Goal: Task Accomplishment & Management: Manage account settings

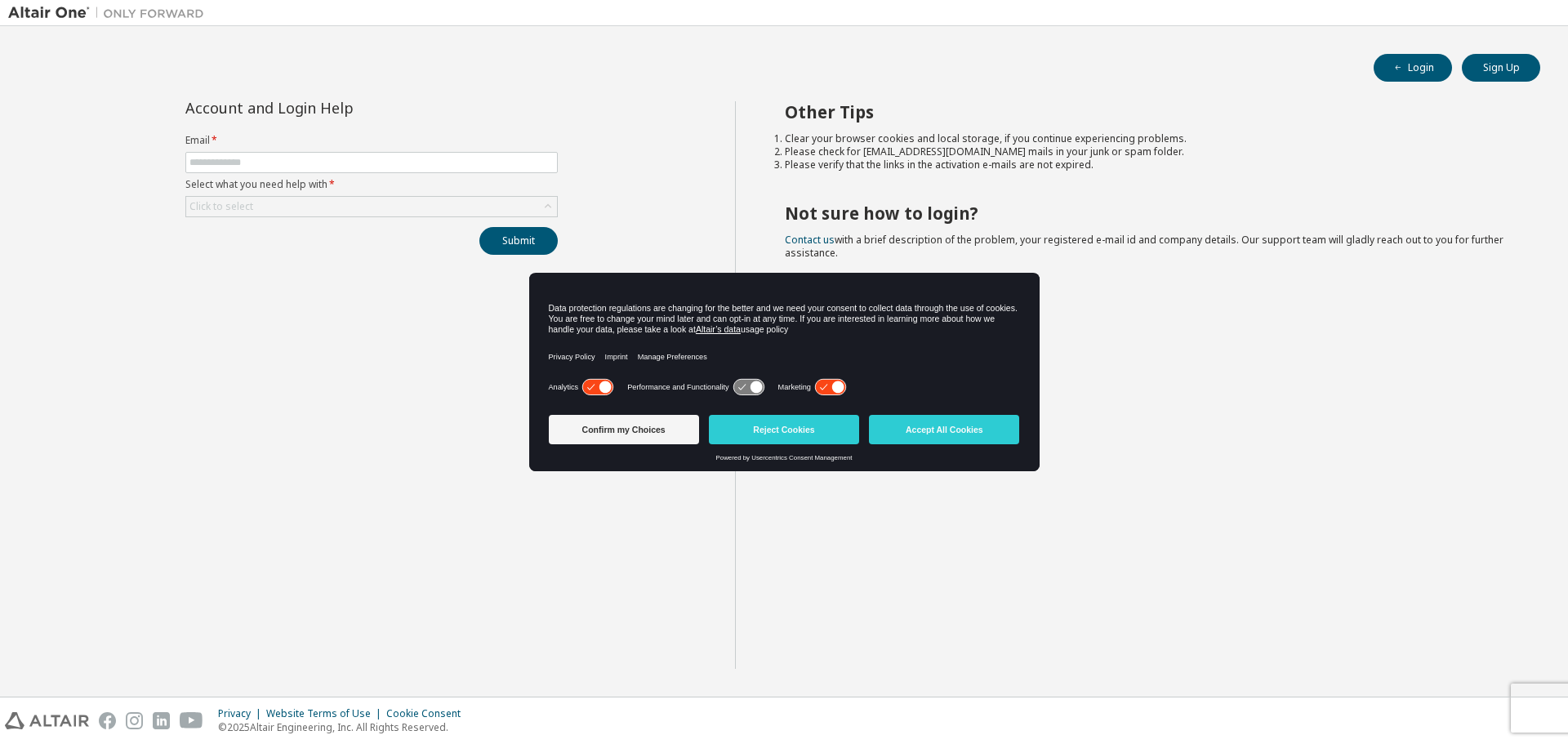
drag, startPoint x: 923, startPoint y: 433, endPoint x: 903, endPoint y: 431, distance: 20.1
click at [919, 431] on button "Accept All Cookies" at bounding box center [944, 429] width 151 height 30
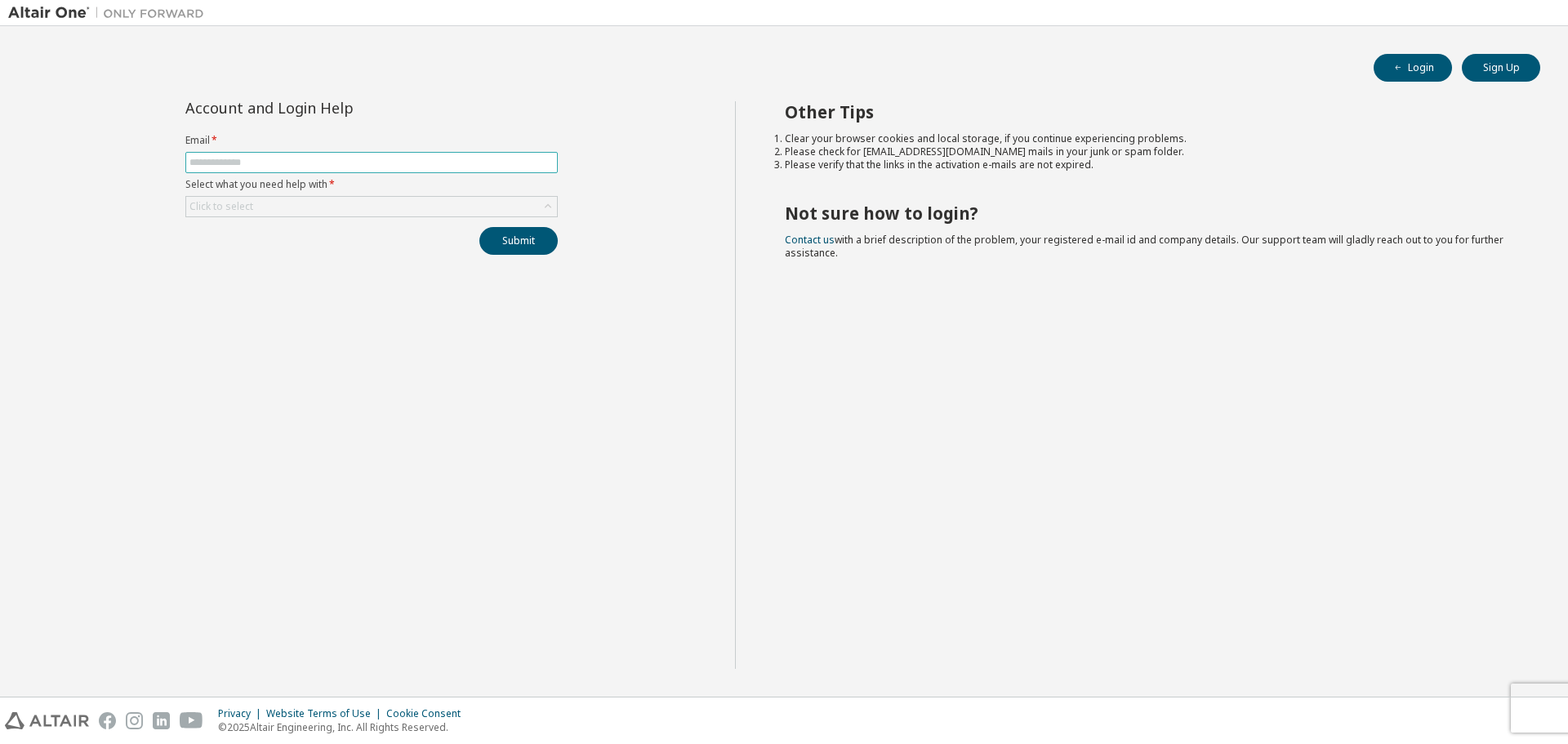
click at [220, 160] on input "text" at bounding box center [372, 162] width 364 height 13
type input "**********"
click at [267, 204] on div "Click to select" at bounding box center [372, 207] width 371 height 19
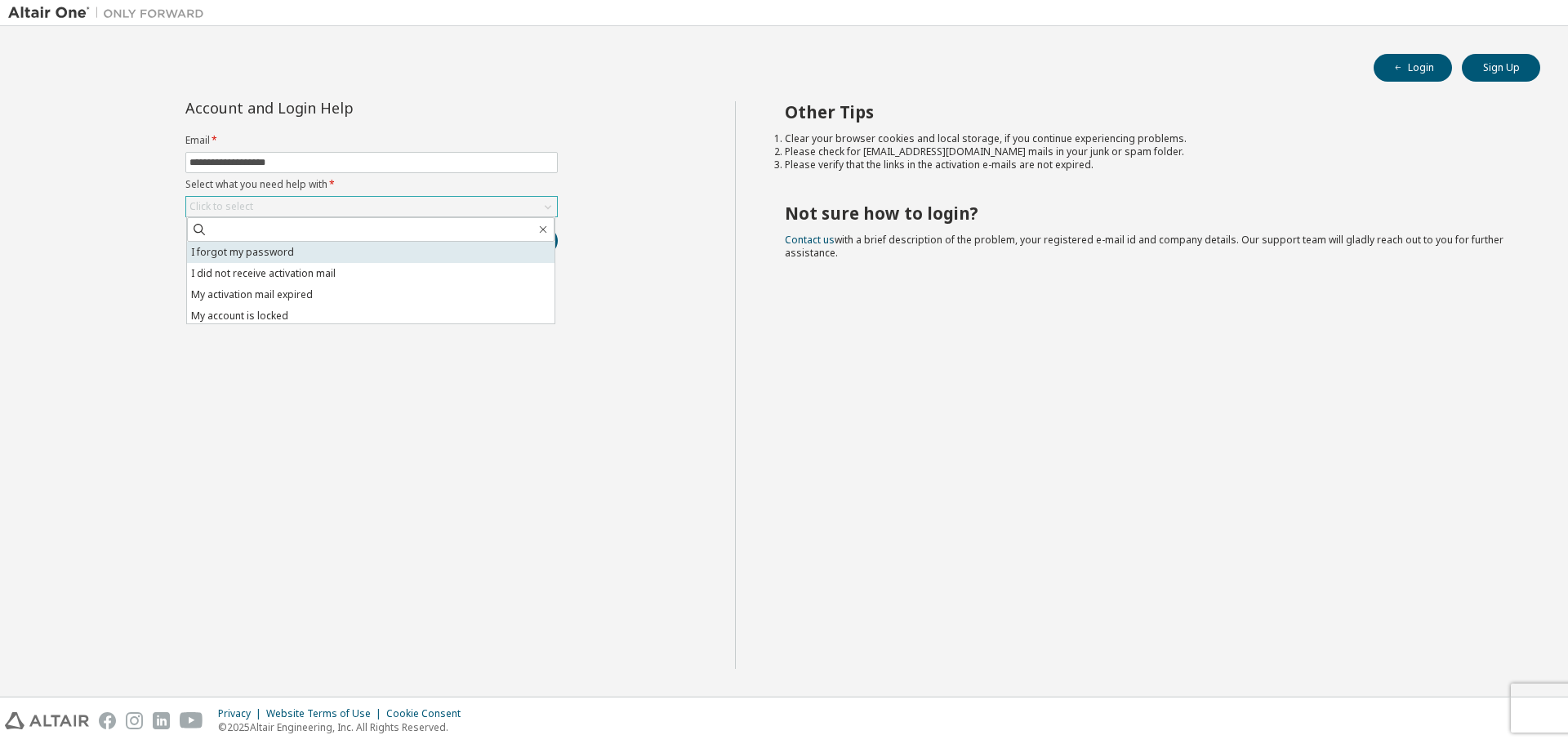
click at [276, 248] on li "I forgot my password" at bounding box center [371, 252] width 367 height 21
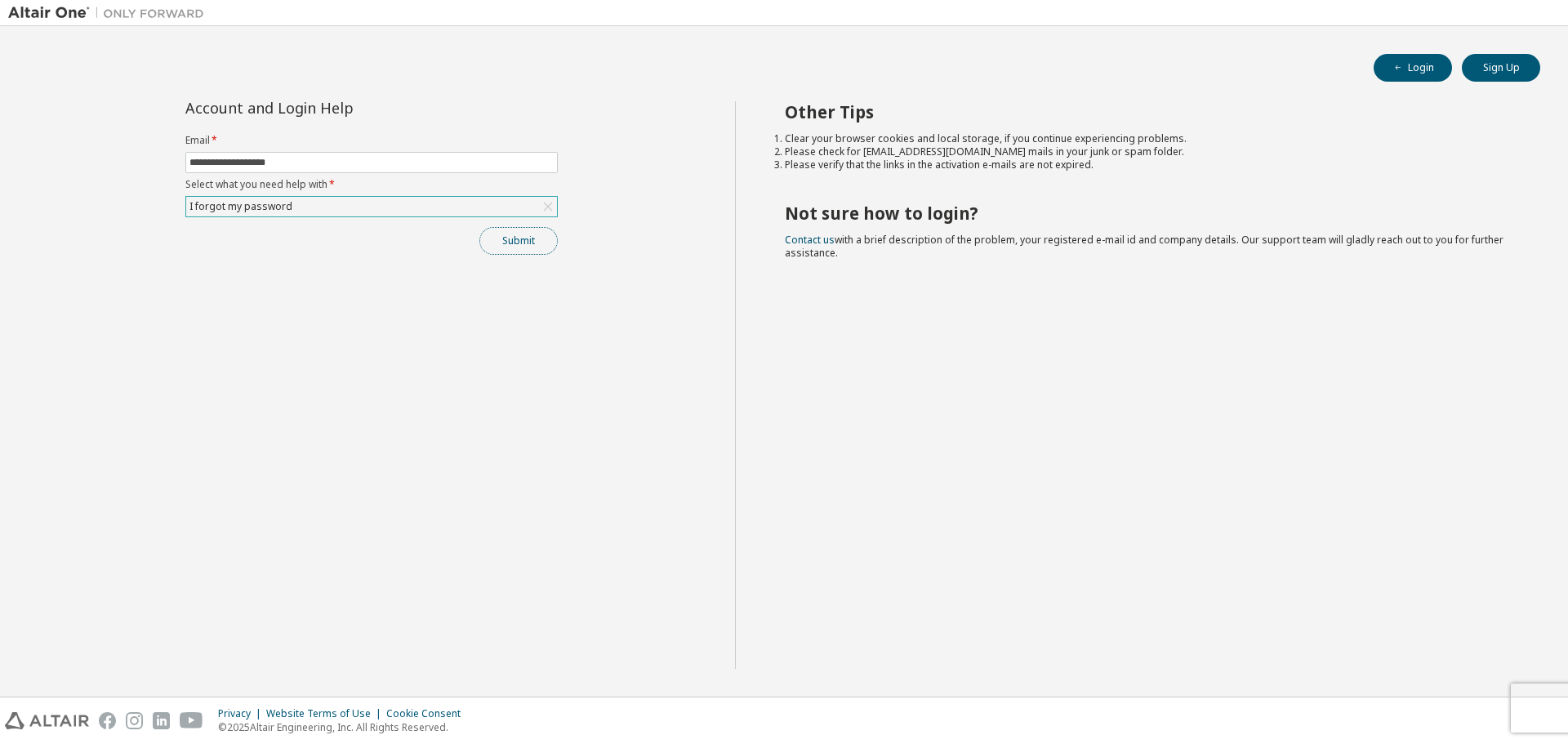
click at [508, 242] on button "Submit" at bounding box center [518, 240] width 79 height 28
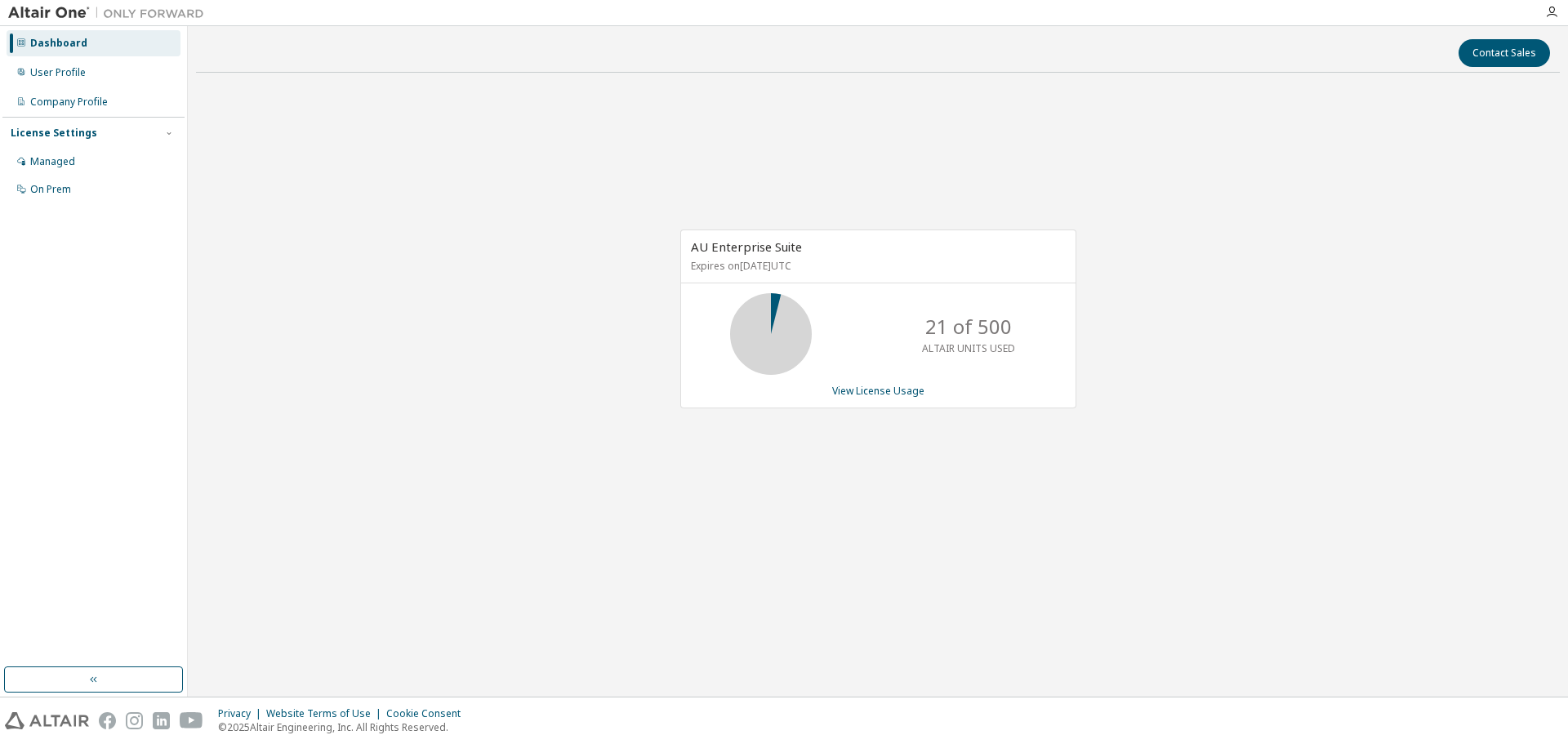
drag, startPoint x: 735, startPoint y: 270, endPoint x: 820, endPoint y: 256, distance: 86.1
click at [820, 256] on div "AU Enterprise Suite Expires on November 1, 2025 UTC" at bounding box center [879, 256] width 395 height 53
click at [819, 268] on p "Expires on November 1, 2025 UTC" at bounding box center [876, 266] width 371 height 14
click at [752, 270] on p "Expires on November 1, 2025 UTC" at bounding box center [876, 266] width 371 height 14
drag, startPoint x: 721, startPoint y: 247, endPoint x: 789, endPoint y: 249, distance: 68.0
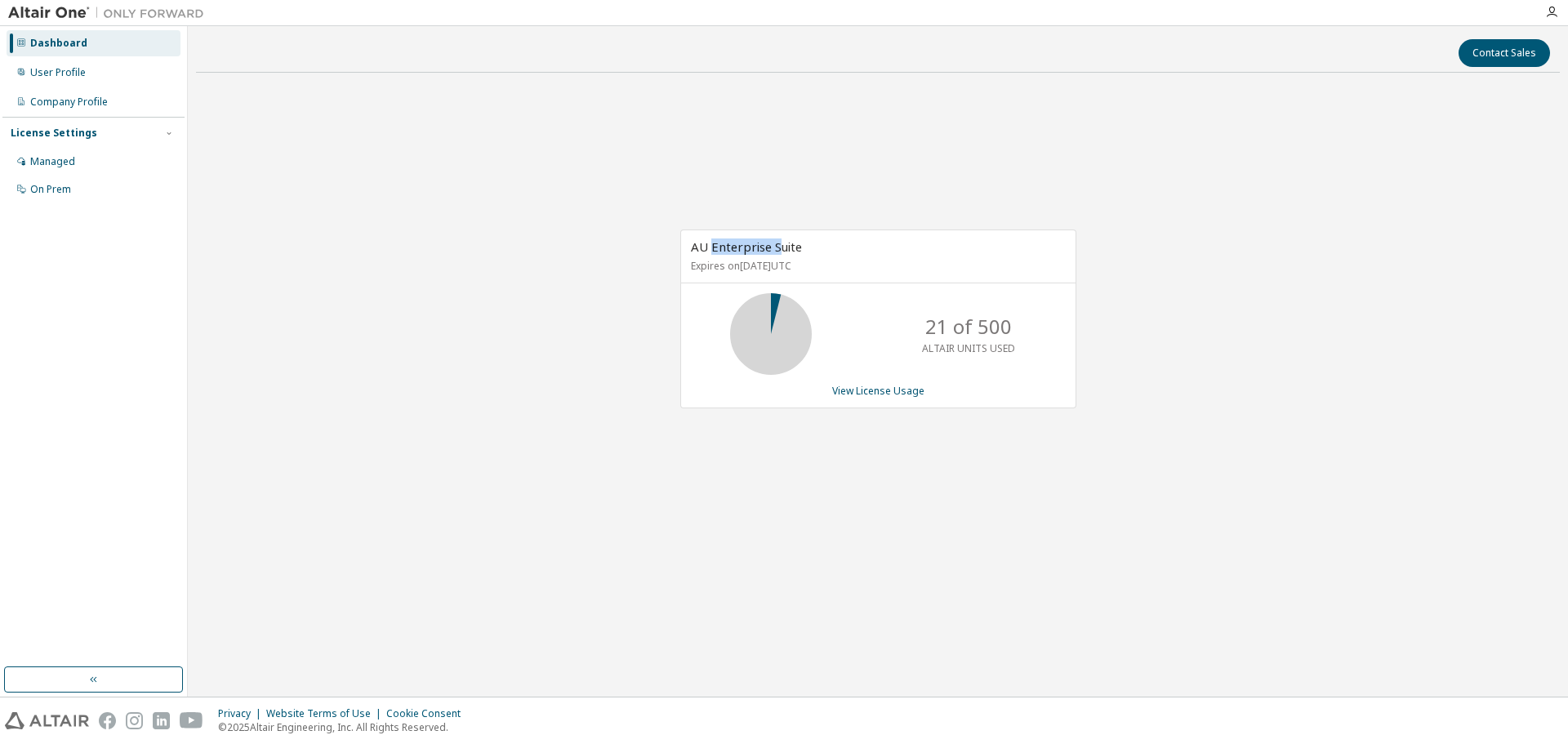
click at [784, 247] on span "AU Enterprise Suite" at bounding box center [746, 246] width 111 height 16
click at [717, 264] on p "Expires on November 1, 2025 UTC" at bounding box center [876, 266] width 371 height 14
click at [721, 264] on p "Expires on November 1, 2025 UTC" at bounding box center [876, 266] width 371 height 14
click at [828, 505] on div "AU Enterprise Suite Expires on November 1, 2025 UTC 21 of 500 ALTAIR UNITS USED…" at bounding box center [878, 327] width 1364 height 483
drag, startPoint x: 655, startPoint y: 157, endPoint x: 703, endPoint y: 152, distance: 48.3
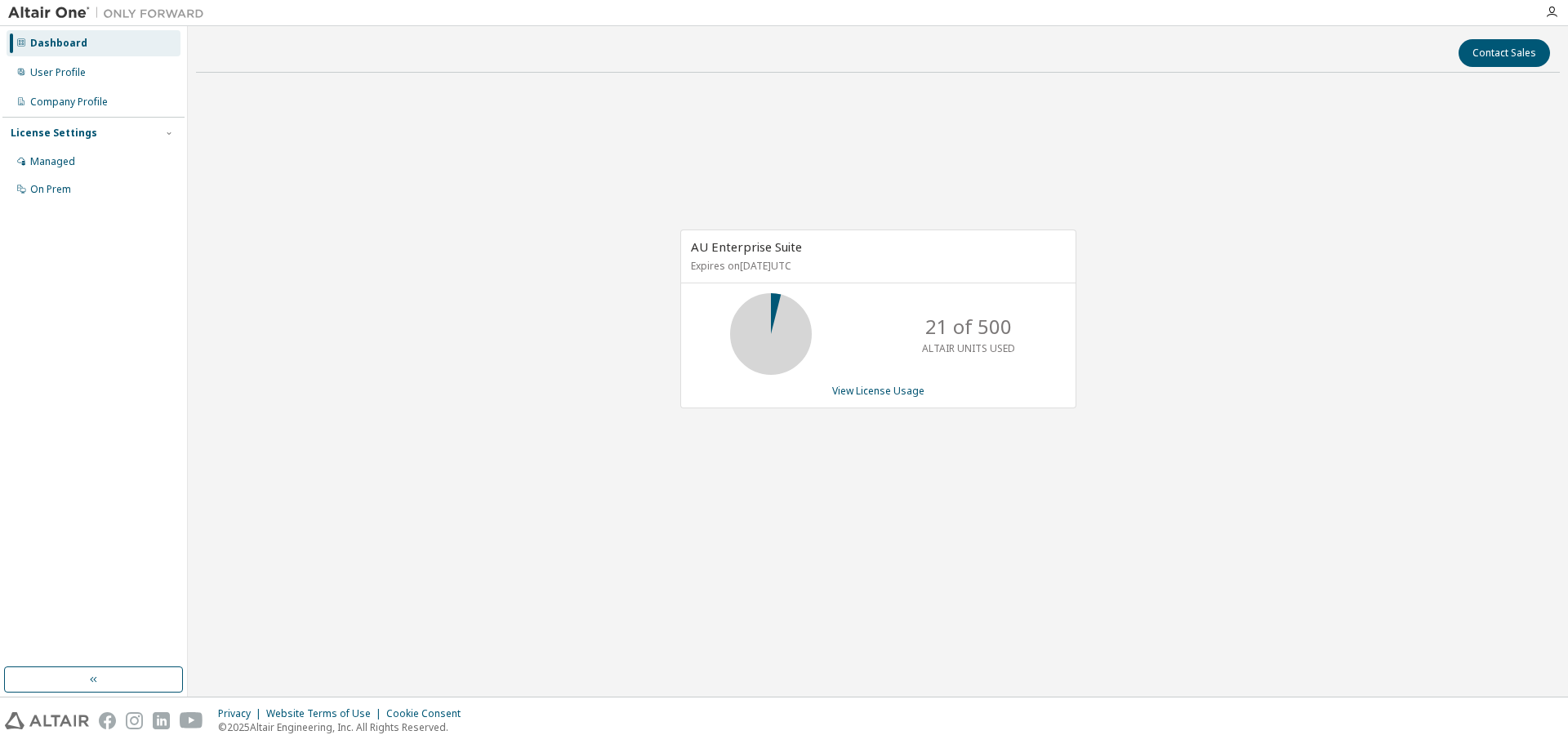
click at [657, 157] on div "AU Enterprise Suite Expires on November 1, 2025 UTC 21 of 500 ALTAIR UNITS USED…" at bounding box center [878, 327] width 1364 height 483
click at [1284, 353] on div "AU Enterprise Suite Expires on November 1, 2025 UTC 21 of 500 ALTAIR UNITS USED…" at bounding box center [878, 327] width 1364 height 483
click at [1322, 178] on div "AU Enterprise Suite Expires on November 1, 2025 UTC 21 of 500 ALTAIR UNITS USED…" at bounding box center [878, 327] width 1364 height 483
click at [874, 394] on link "View License Usage" at bounding box center [878, 390] width 92 height 14
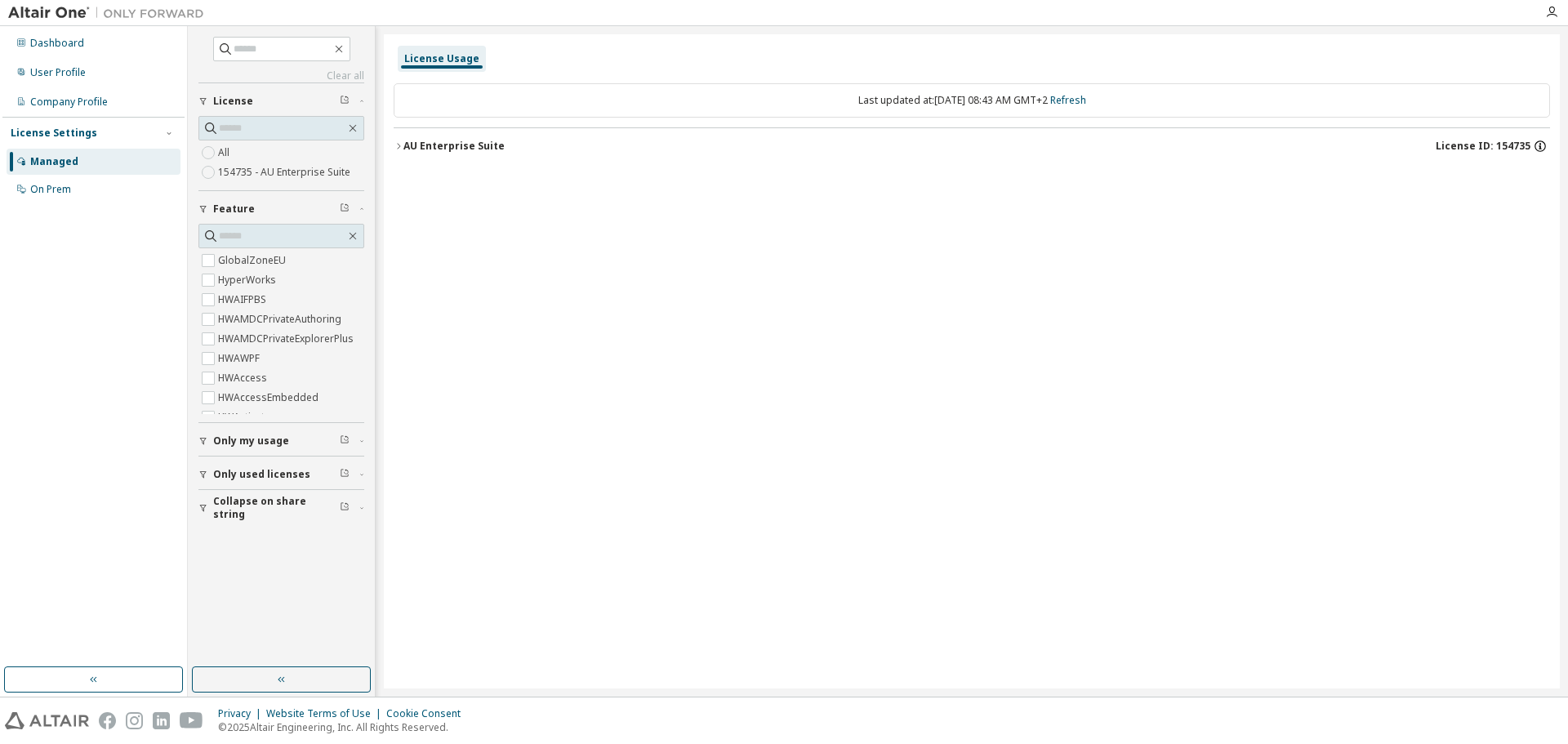
click at [1542, 147] on icon "button" at bounding box center [1540, 146] width 14 height 14
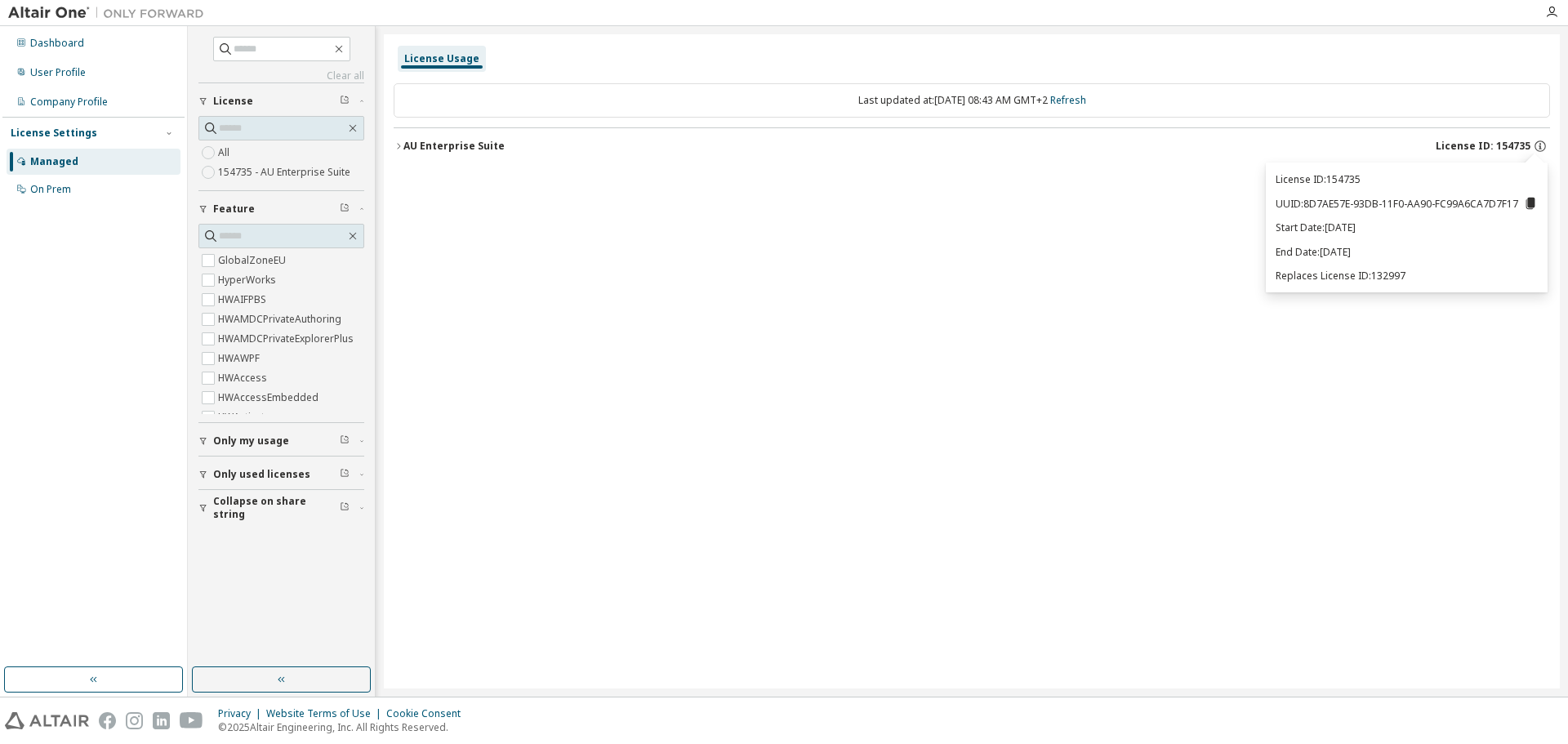
click at [1297, 343] on div "License Usage Last updated at: [DATE] 08:43 AM GMT+2 Refresh AU Enterprise Suit…" at bounding box center [971, 361] width 1176 height 654
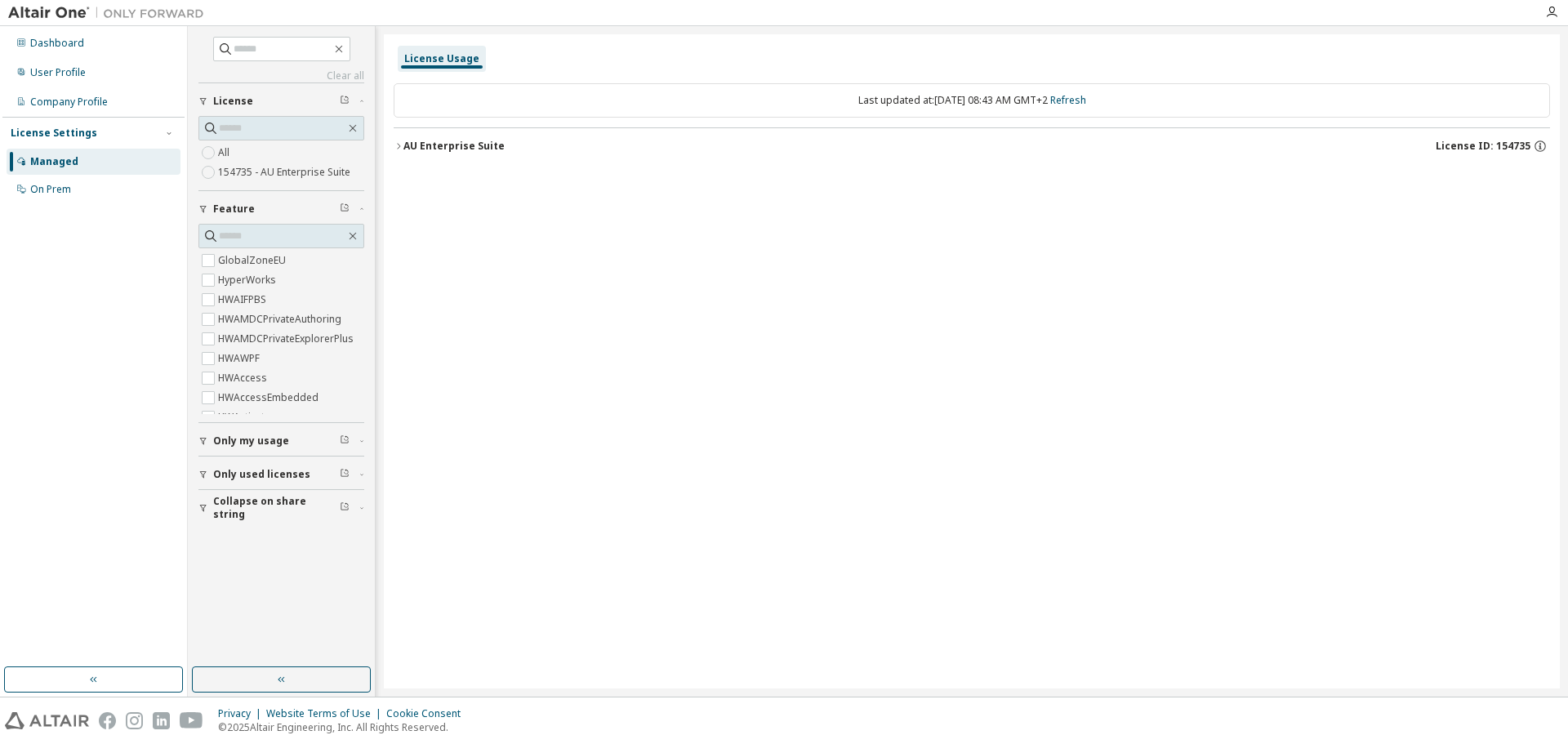
click at [562, 279] on div "License Usage Last updated at: [DATE] 08:43 AM GMT+2 Refresh AU Enterprise Suit…" at bounding box center [971, 361] width 1176 height 654
click at [505, 288] on div "License Usage Last updated at: [DATE] 08:43 AM GMT+2 Refresh AU Enterprise Suit…" at bounding box center [971, 361] width 1176 height 654
click at [1176, 244] on div "License Usage Last updated at: [DATE] 08:43 AM GMT+2 Refresh AU Enterprise Suit…" at bounding box center [971, 361] width 1176 height 654
